Goal: Navigation & Orientation: Find specific page/section

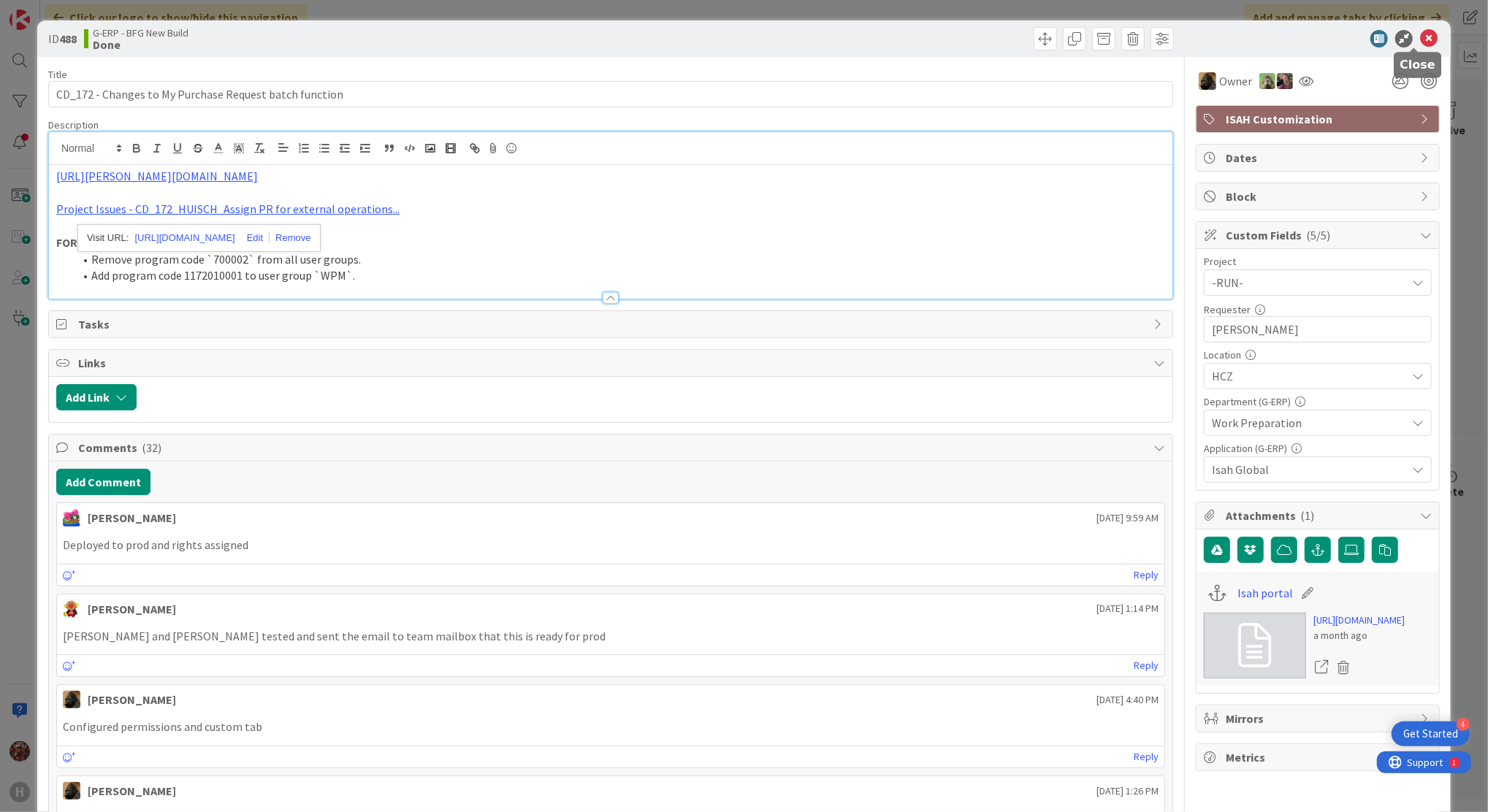
click at [1420, 34] on icon at bounding box center [1428, 39] width 18 height 18
click at [1420, 40] on icon at bounding box center [1428, 39] width 18 height 18
click at [1420, 33] on icon at bounding box center [1428, 39] width 18 height 18
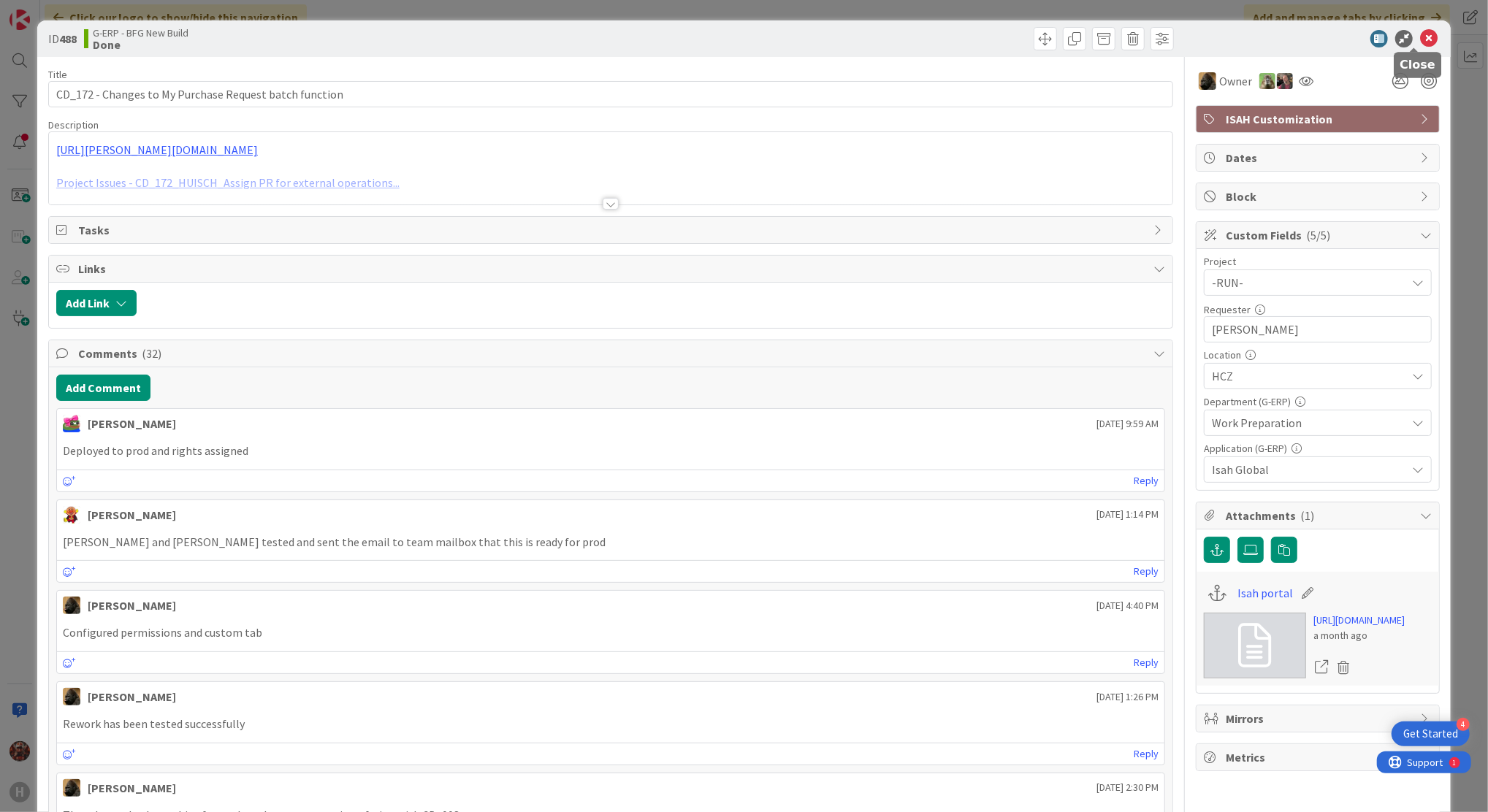
click at [1420, 36] on icon at bounding box center [1428, 39] width 18 height 18
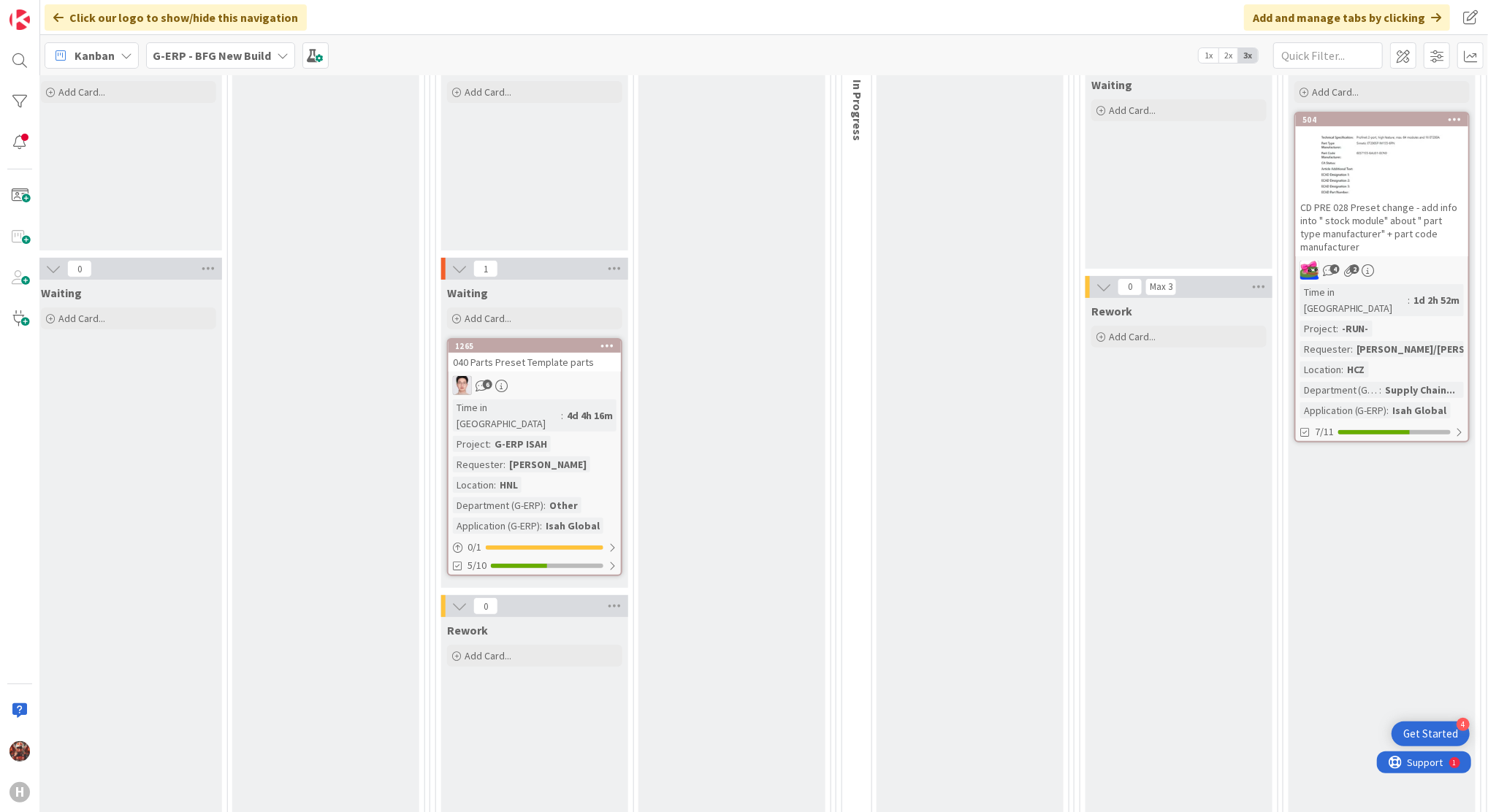
scroll to position [292, 905]
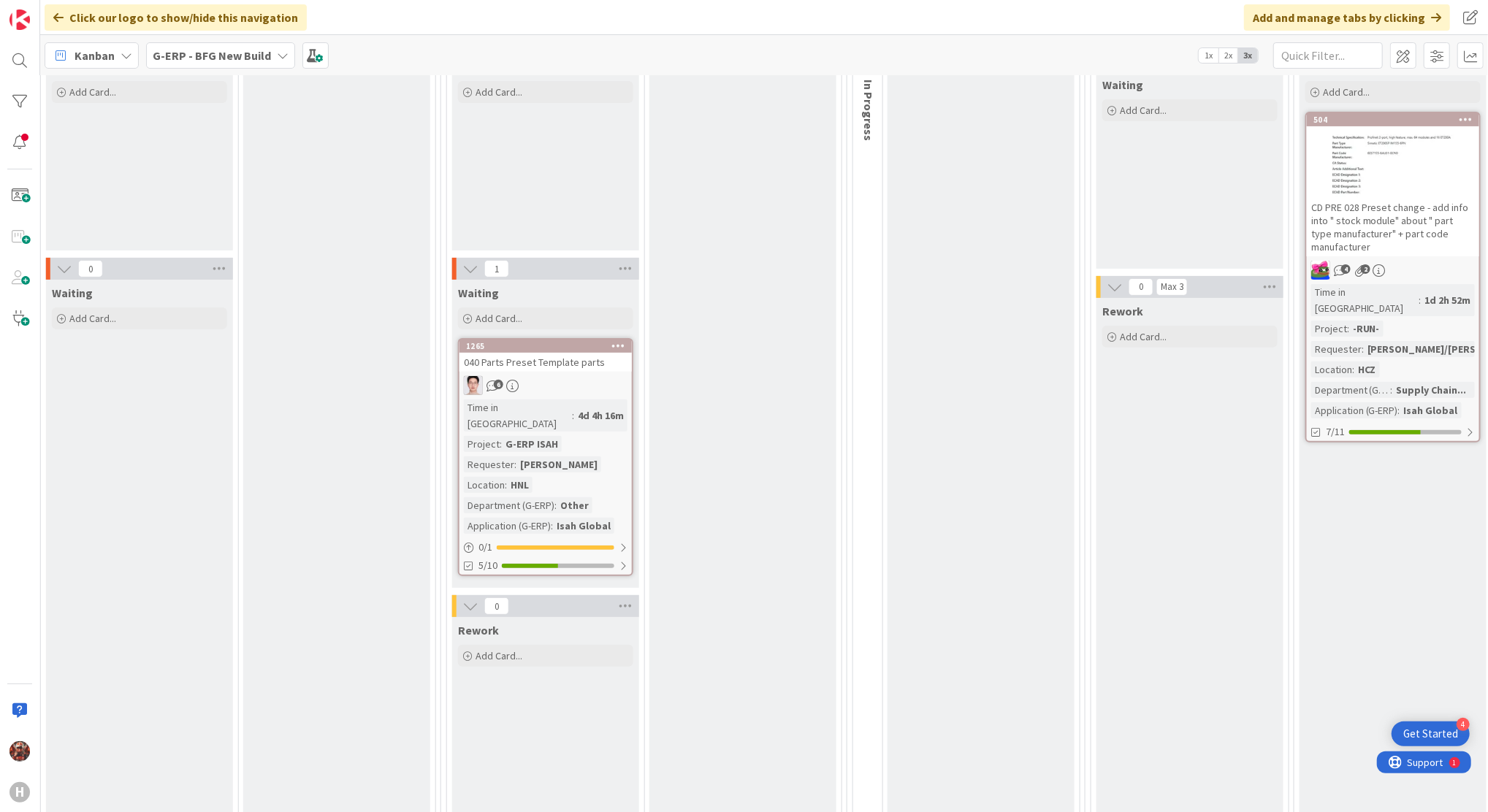
click at [580, 361] on div "040 Parts Preset Template parts" at bounding box center [545, 362] width 172 height 19
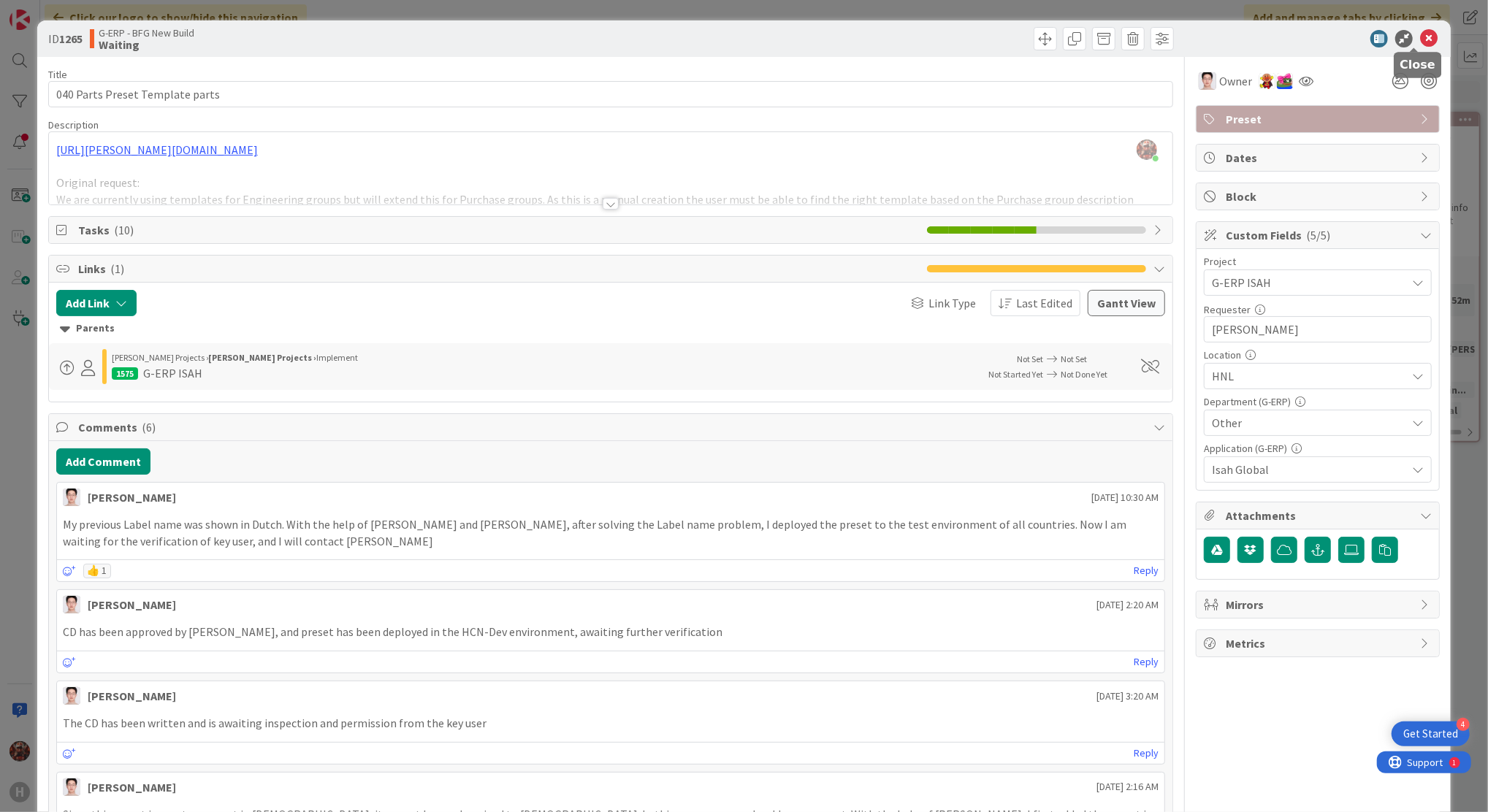
click at [1420, 31] on icon at bounding box center [1428, 39] width 18 height 18
